Goal: Task Accomplishment & Management: Use online tool/utility

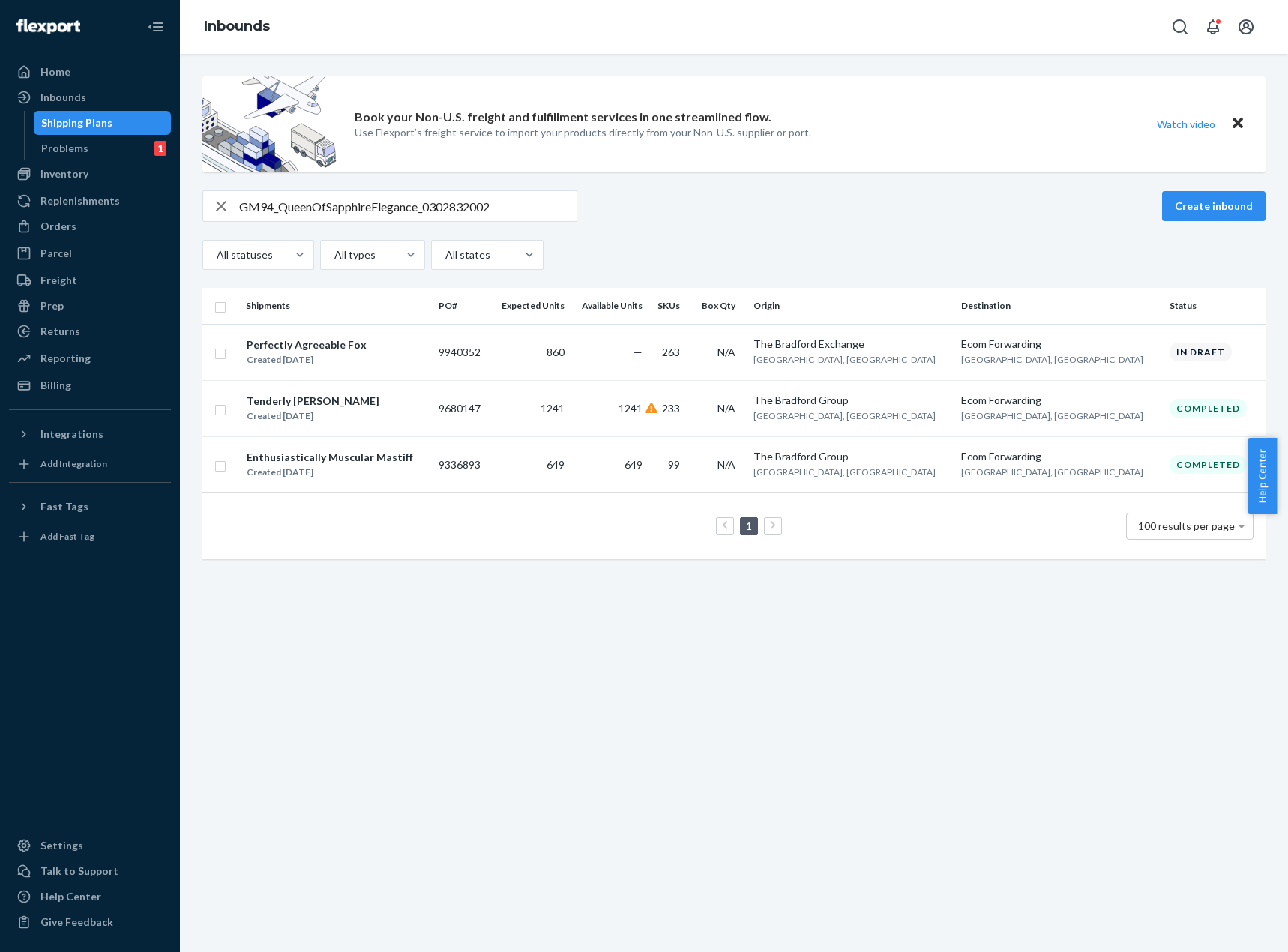
click at [1067, 206] on div "GM94_QueenOfSapphireElegance_0302832002 Create inbound" at bounding box center [733, 206] width 1062 height 32
click at [1176, 67] on div "Book your Non-U.S. freight and fulfillment services in one streamlined flow. Us…" at bounding box center [734, 502] width 1108 height 898
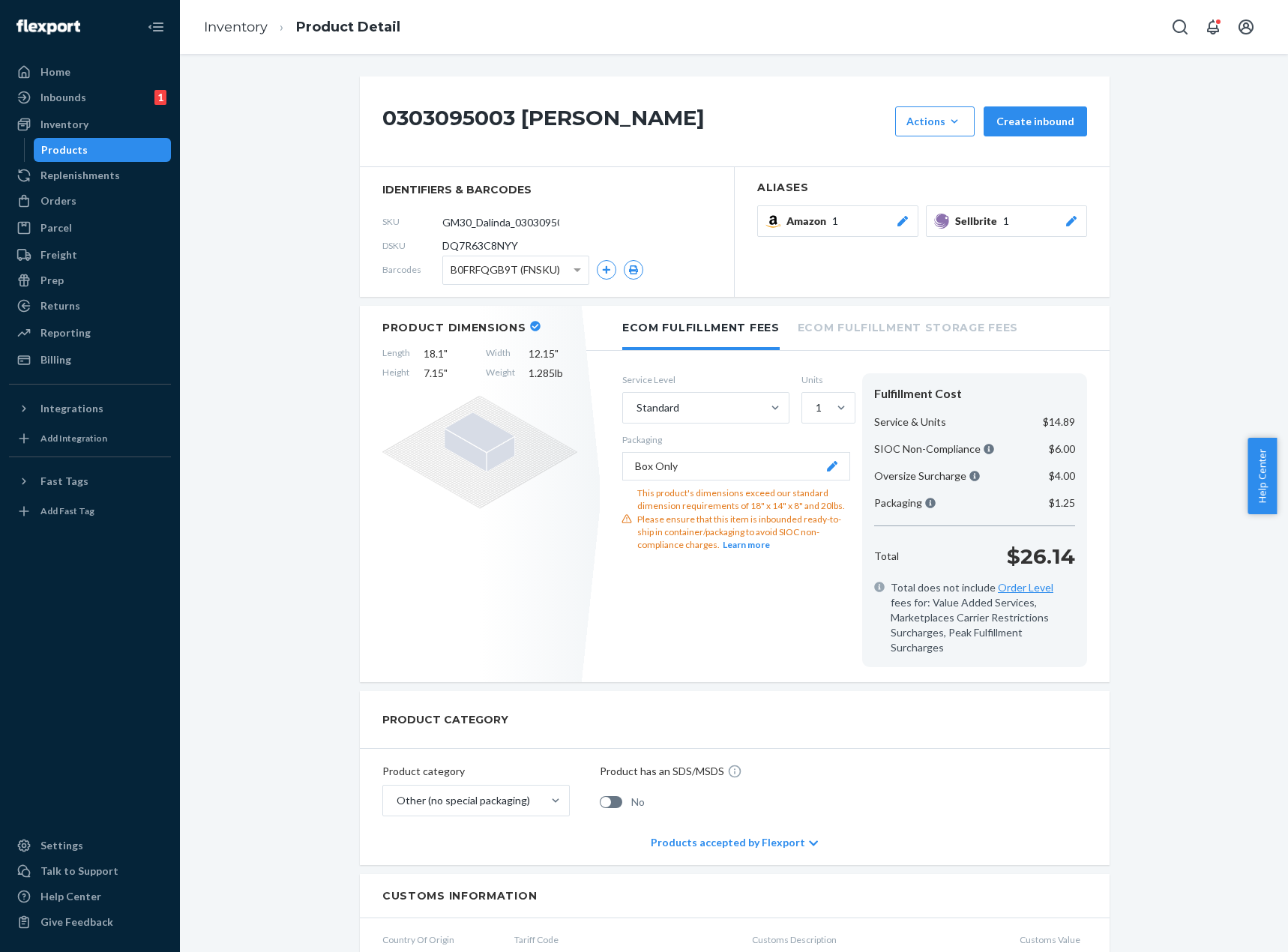
click at [1210, 285] on div "0303095003 [PERSON_NAME] Actions Hide Create inbound identifiers & barcodes SKU…" at bounding box center [734, 827] width 1085 height 1501
drag, startPoint x: 271, startPoint y: 331, endPoint x: 358, endPoint y: 282, distance: 99.8
click at [271, 331] on div "0303095003 [PERSON_NAME] Actions Hide Create inbound identifiers & barcodes SKU…" at bounding box center [734, 827] width 1085 height 1501
click at [496, 218] on input "GM30_Dalinda_0303095003" at bounding box center [508, 222] width 117 height 29
click at [496, 218] on input "GM30_Dalinda_0303095003" at bounding box center [508, 222] width 117 height 29
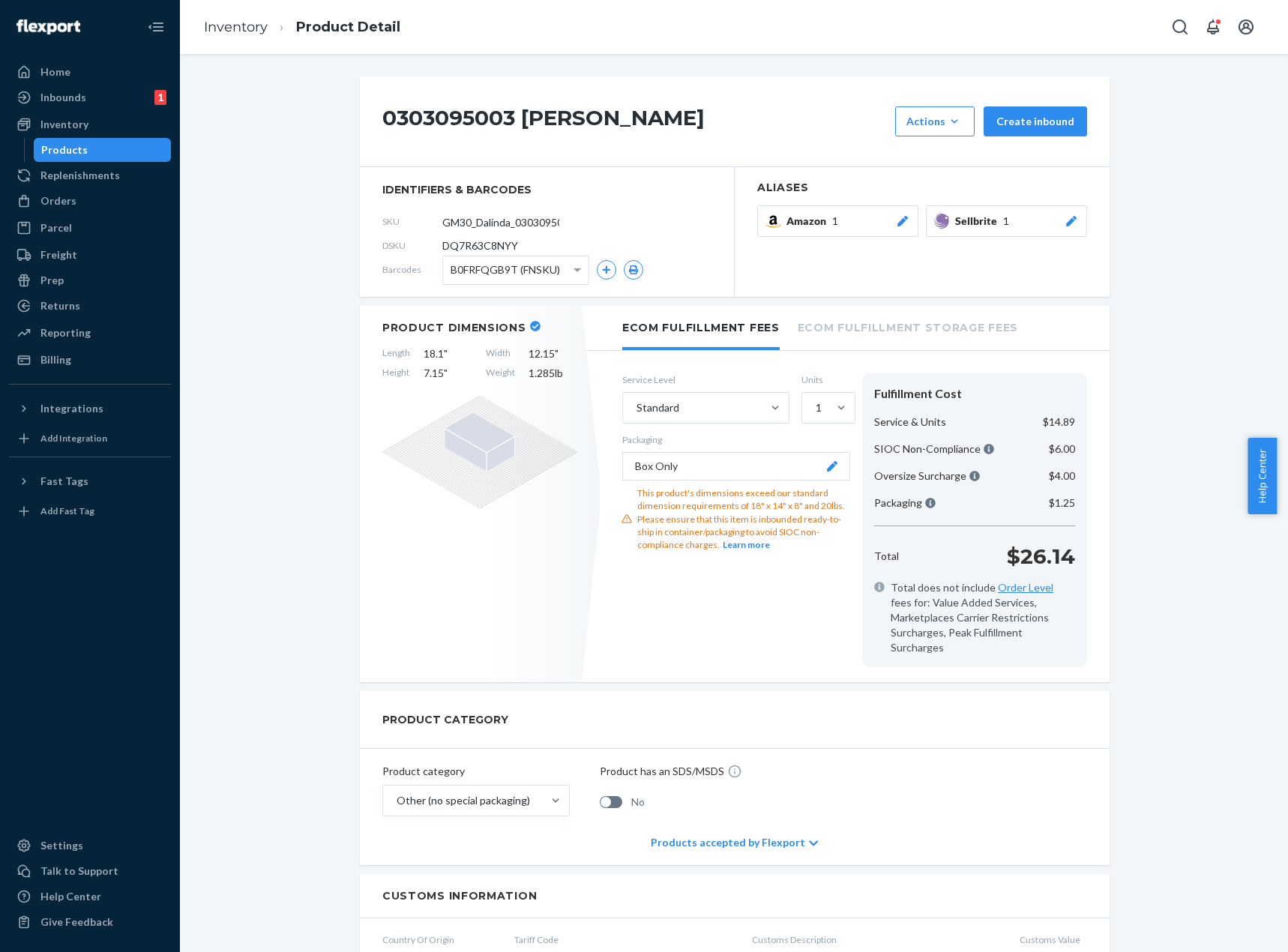
click at [482, 243] on span "DQ7R63C8NYY" at bounding box center [480, 246] width 75 height 15
copy span "DQ7R63C8NYY"
